Goal: Task Accomplishment & Management: Use online tool/utility

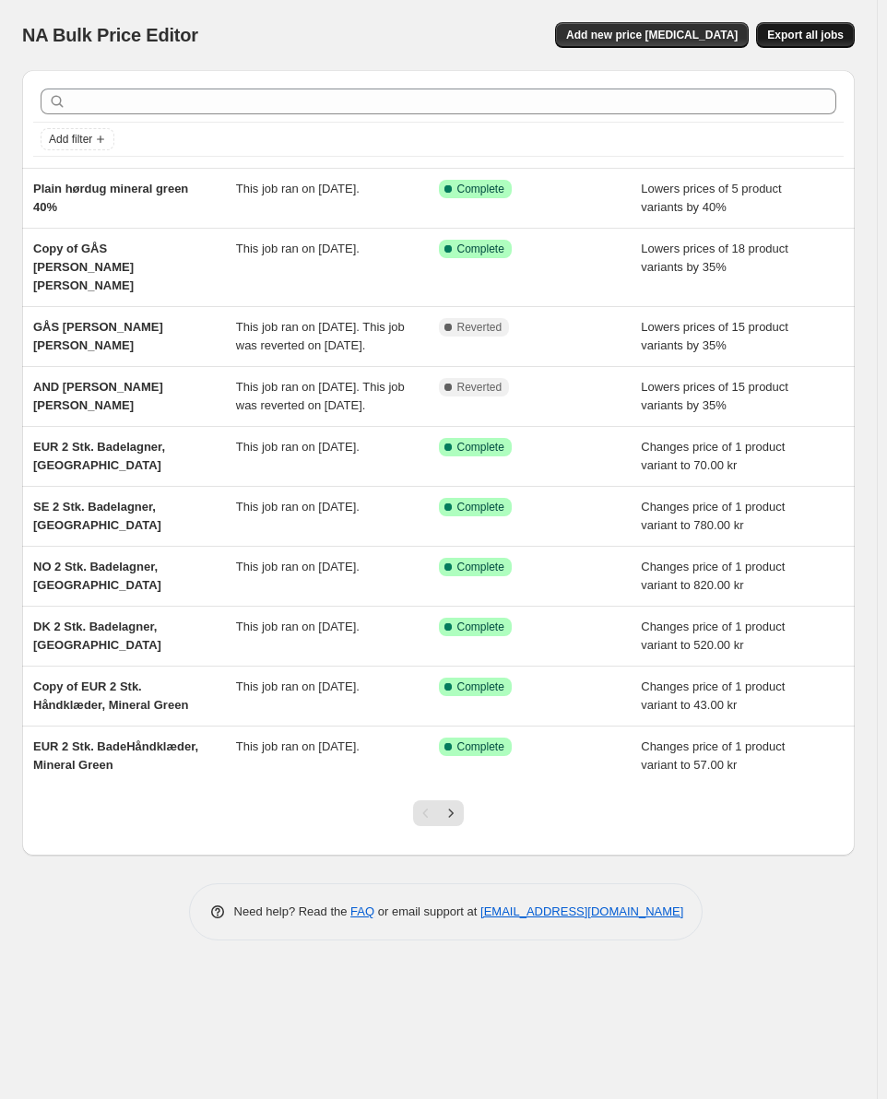
click at [798, 35] on span "Export all jobs" at bounding box center [805, 35] width 76 height 15
click at [75, 135] on span "Add filter" at bounding box center [70, 139] width 43 height 15
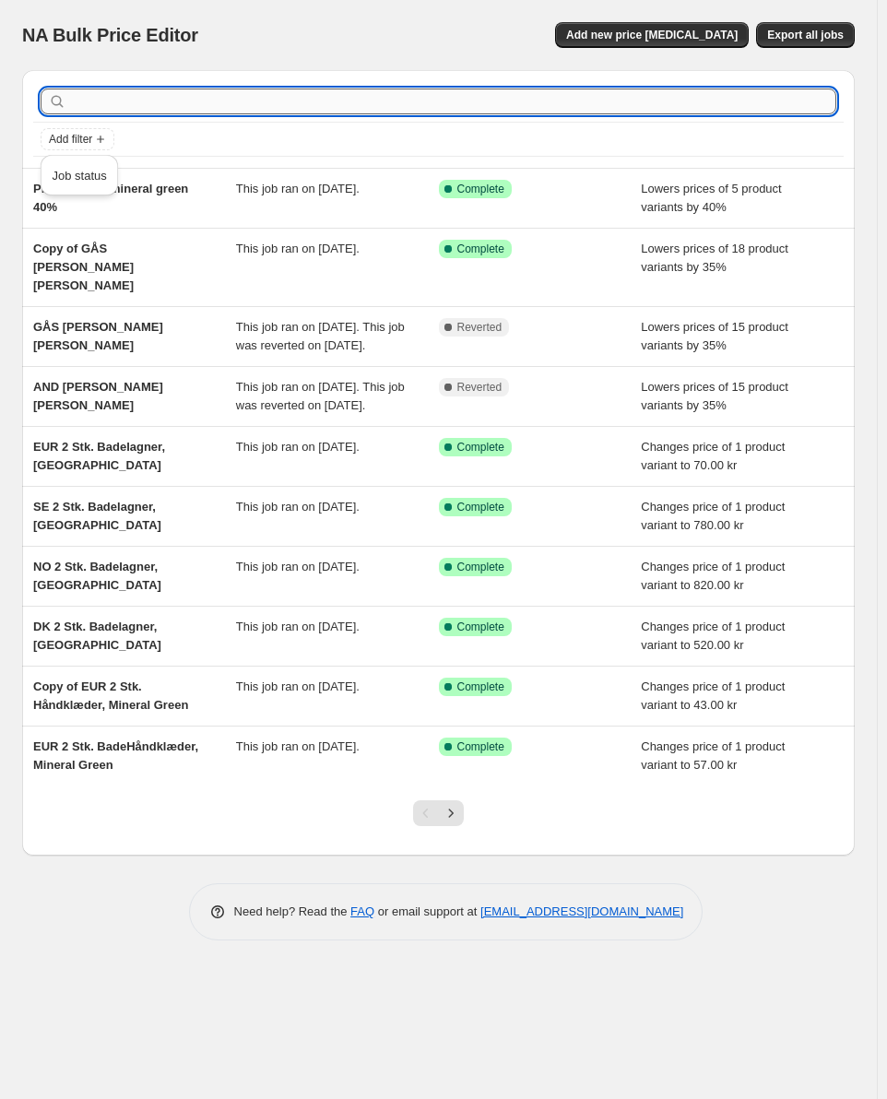
click at [154, 110] on input "text" at bounding box center [453, 101] width 766 height 26
click at [555, 106] on input "text" at bounding box center [453, 101] width 766 height 26
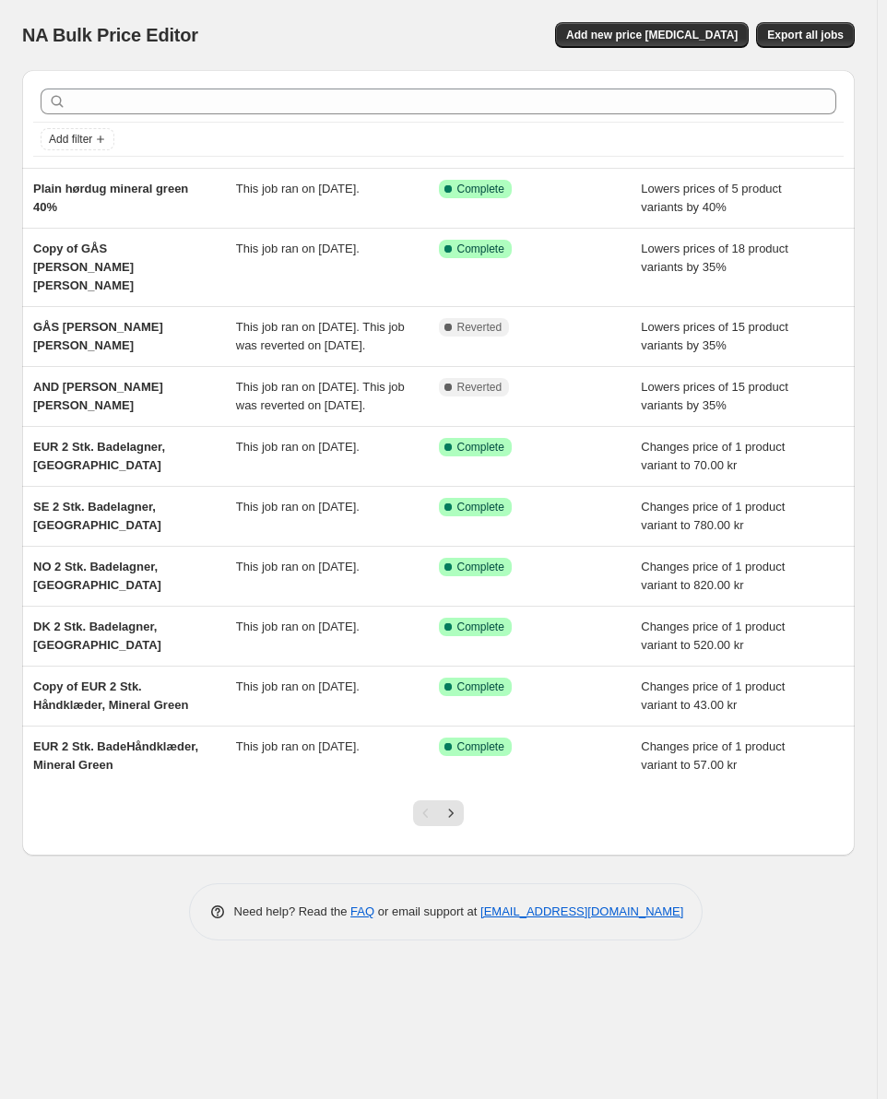
drag, startPoint x: 535, startPoint y: 13, endPoint x: 397, endPoint y: 22, distance: 137.6
click at [430, 17] on div "NA Bulk Price Editor. This page is ready NA Bulk Price Editor Add new price [ME…" at bounding box center [438, 35] width 832 height 70
click at [105, 145] on icon "Add filter" at bounding box center [100, 139] width 15 height 15
click at [88, 170] on span "Job status" at bounding box center [79, 176] width 54 height 14
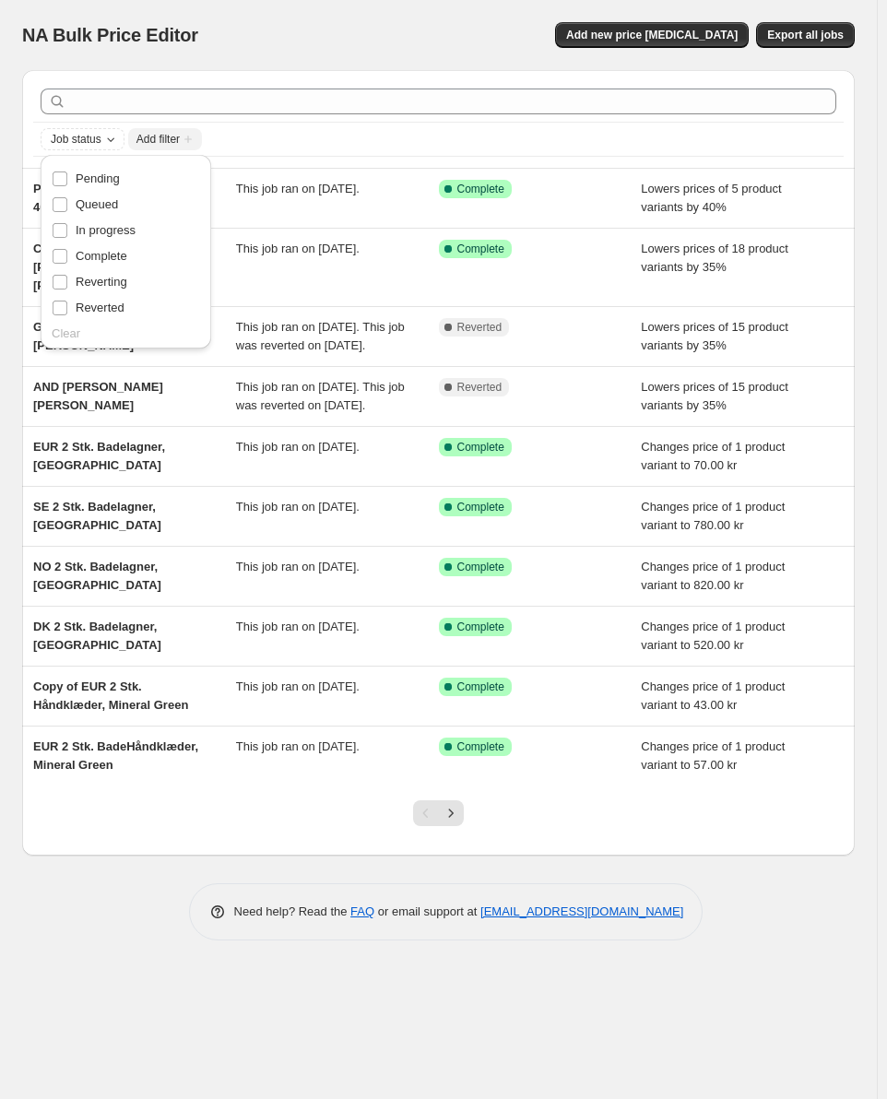
click at [347, 45] on div "NA Bulk Price Editor" at bounding box center [193, 35] width 343 height 26
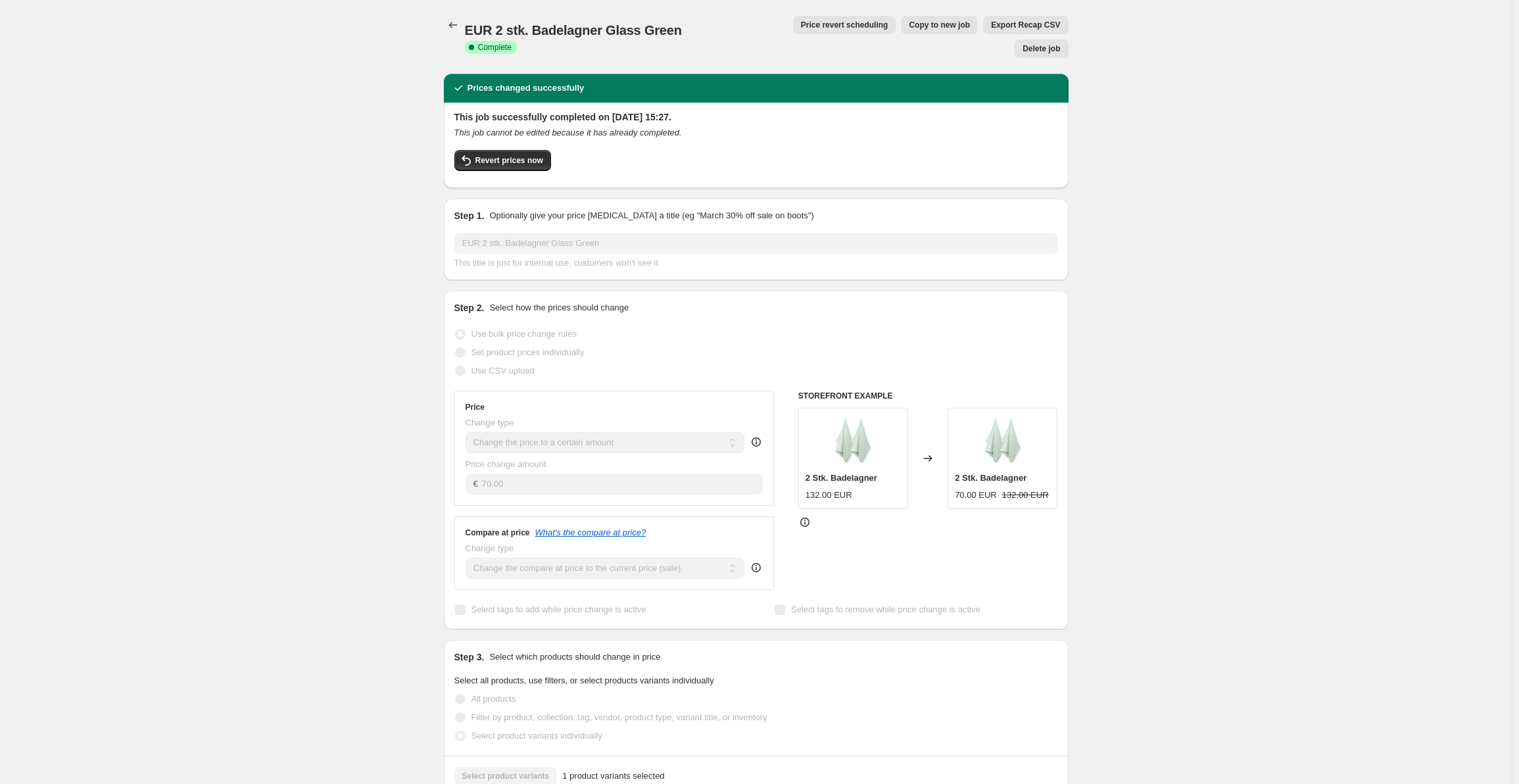
drag, startPoint x: 367, startPoint y: 419, endPoint x: 308, endPoint y: 462, distance: 73.0
click at [243, 558] on div "EUR 2 stk. Badelagner Glass Green. This page is ready EUR 2 stk. Badelagner Gla…" at bounding box center [756, 700] width 1512 height 1400
